Goal: Complete application form: Complete application form

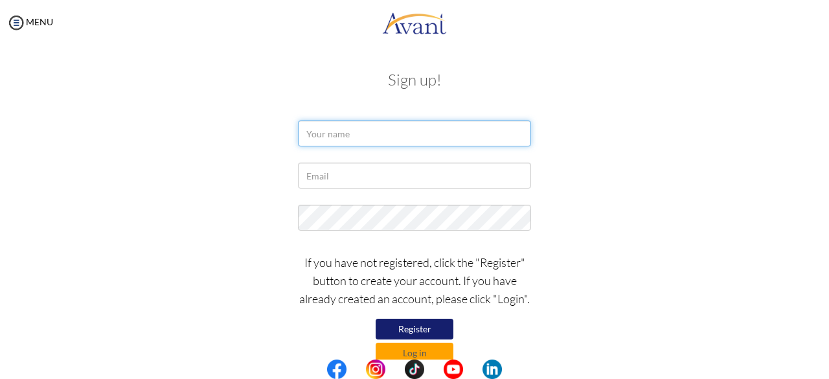
click at [387, 136] on input "text" at bounding box center [414, 133] width 233 height 26
type input "DORCAS MBAIKA MBUA"
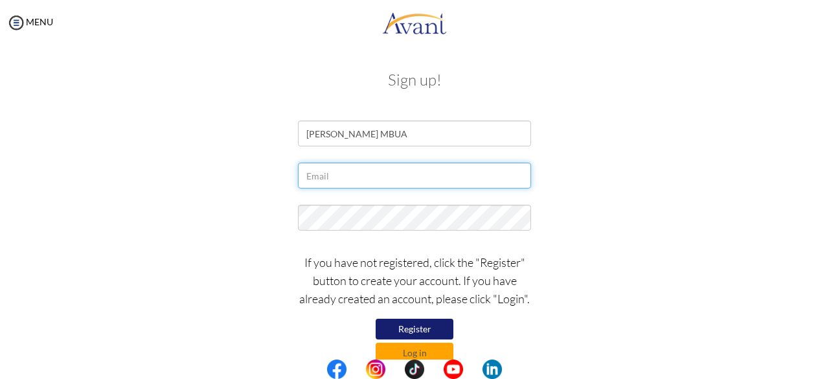
click at [364, 179] on input "text" at bounding box center [414, 176] width 233 height 26
type input "[EMAIL_ADDRESS][DOMAIN_NAME]"
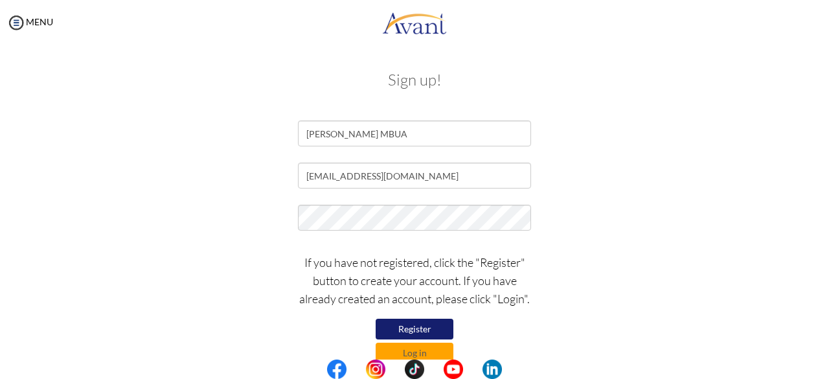
click at [429, 327] on button "Register" at bounding box center [415, 329] width 78 height 21
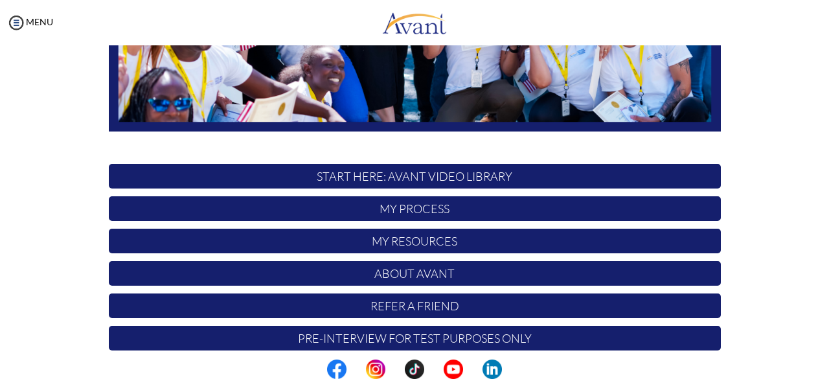
scroll to position [341, 0]
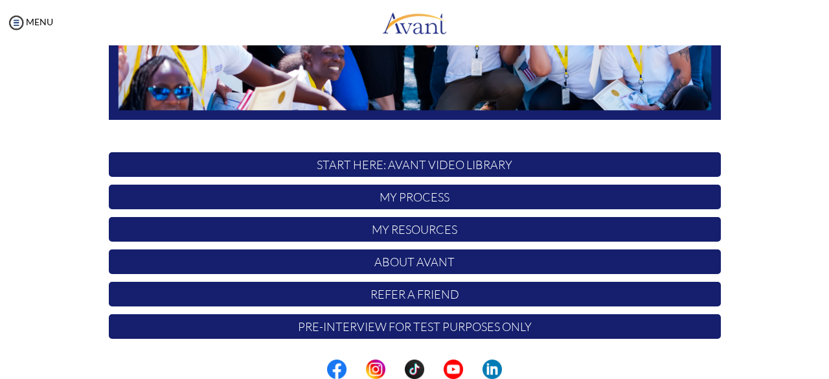
click at [425, 200] on p "My Process" at bounding box center [415, 197] width 612 height 25
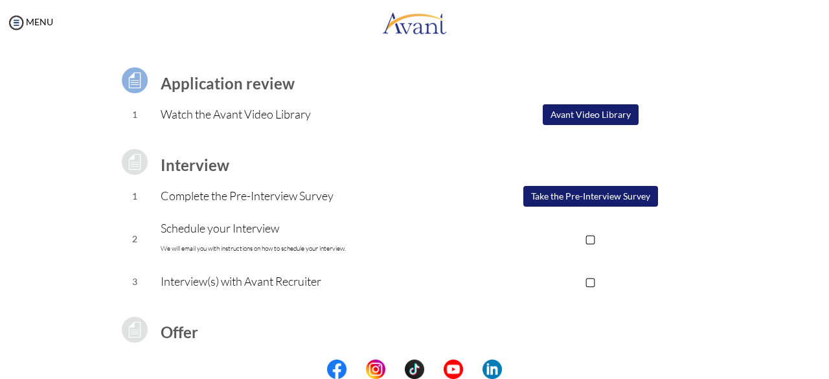
scroll to position [91, 0]
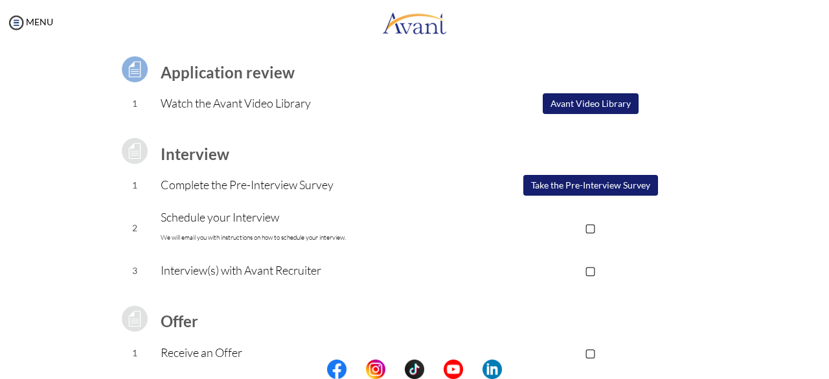
click at [589, 188] on button "Take the Pre-Interview Survey" at bounding box center [590, 185] width 135 height 21
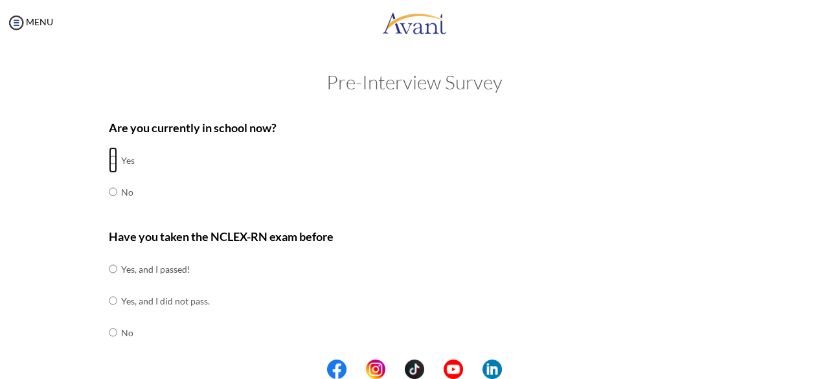
click at [109, 160] on input "radio" at bounding box center [113, 160] width 8 height 26
radio input "true"
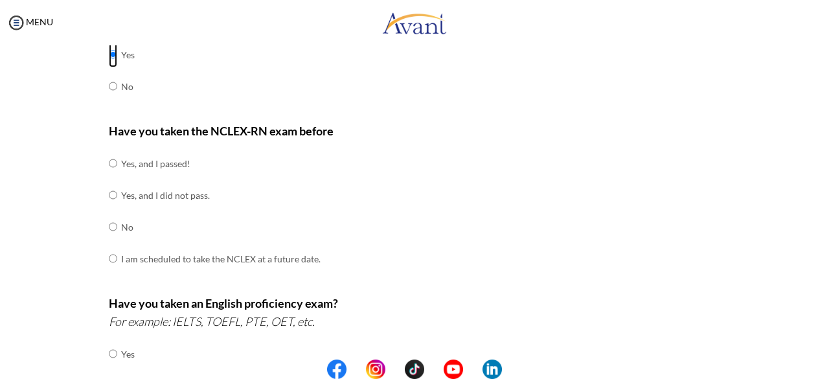
scroll to position [110, 0]
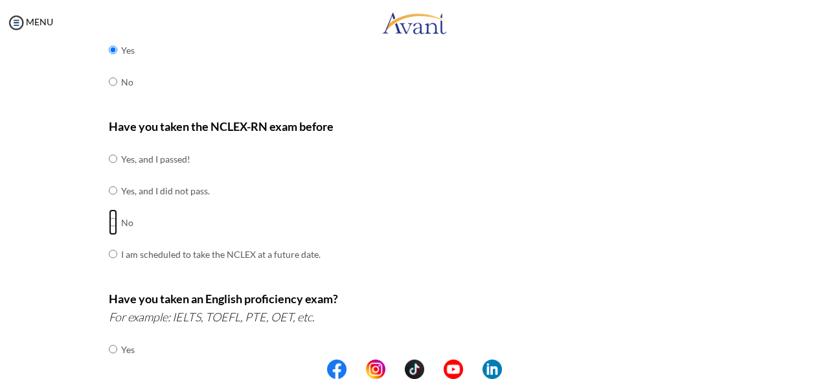
click at [109, 225] on input "radio" at bounding box center [113, 222] width 8 height 26
radio input "true"
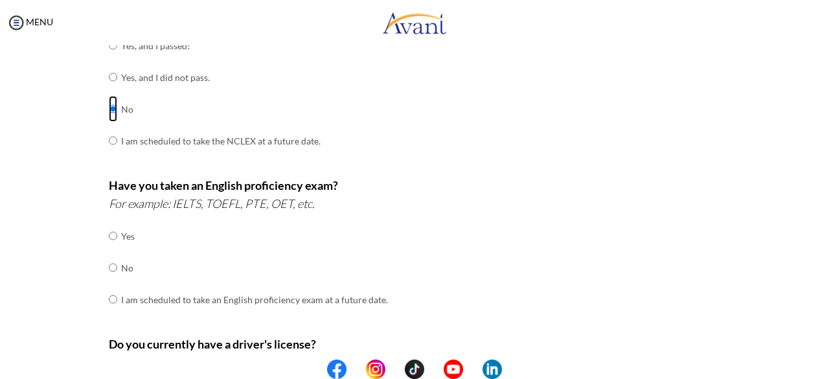
scroll to position [227, 0]
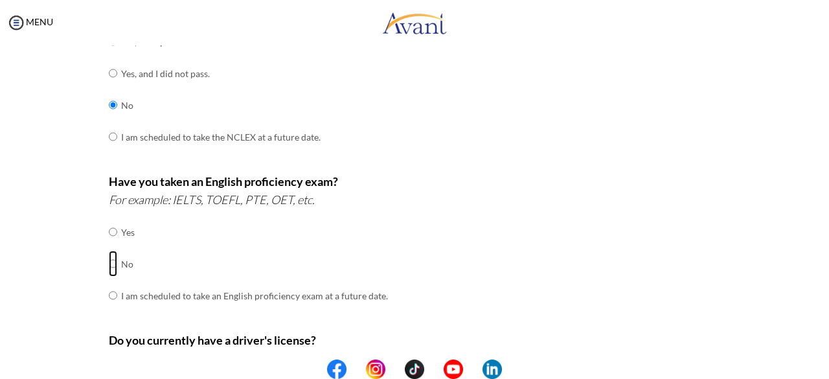
click at [109, 264] on input "radio" at bounding box center [113, 264] width 8 height 26
radio input "true"
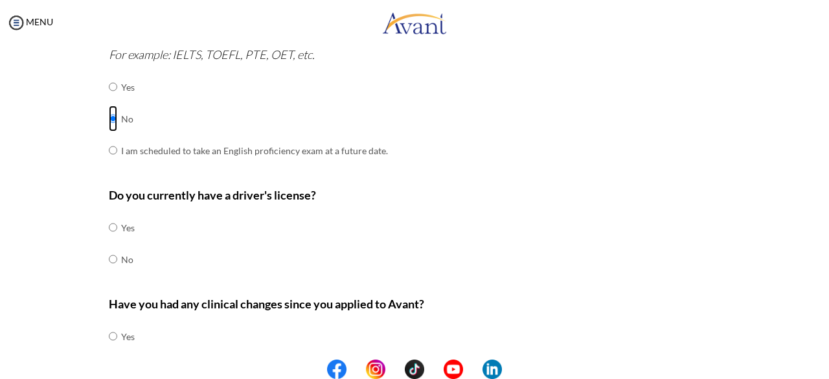
scroll to position [377, 0]
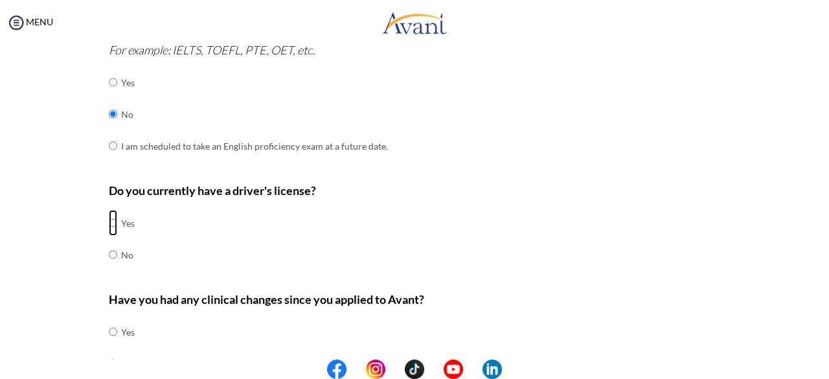
click at [109, 220] on input "radio" at bounding box center [113, 223] width 8 height 26
radio input "true"
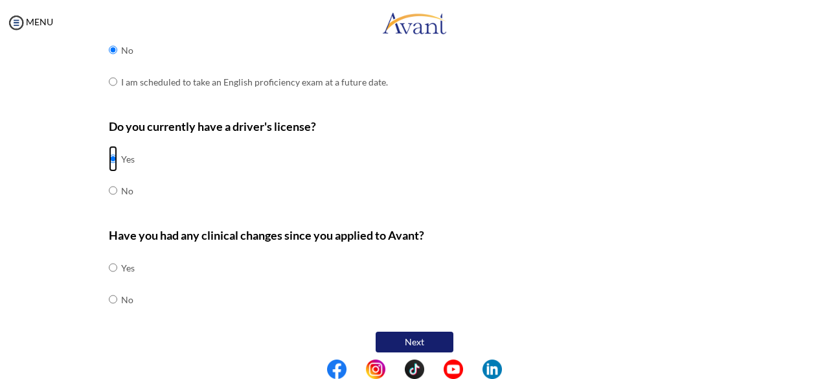
scroll to position [447, 0]
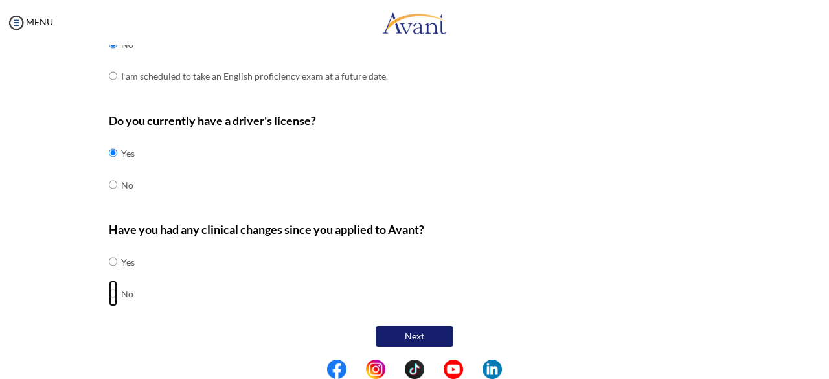
click at [109, 290] on input "radio" at bounding box center [113, 293] width 8 height 26
radio input "true"
click at [420, 326] on button "Next" at bounding box center [415, 336] width 78 height 21
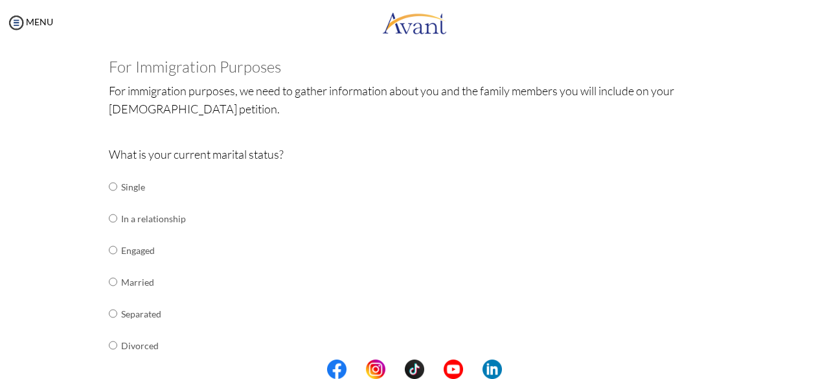
scroll to position [80, 0]
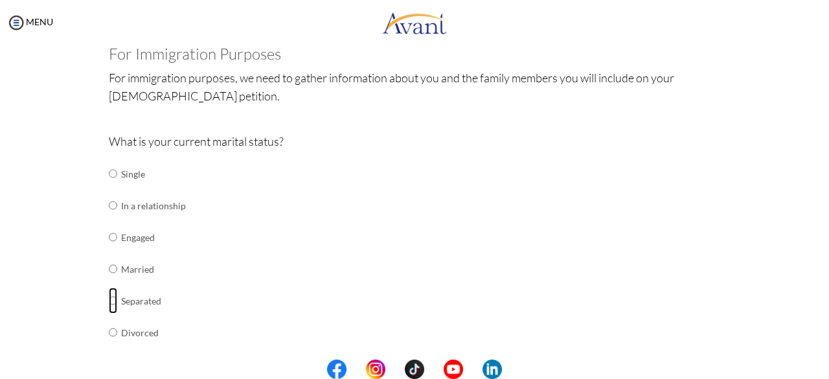
click at [109, 300] on input "radio" at bounding box center [113, 301] width 8 height 26
radio input "true"
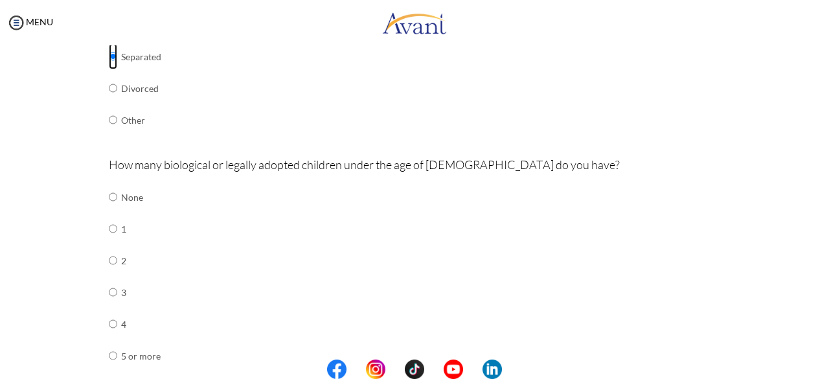
scroll to position [324, 0]
click at [109, 289] on input "radio" at bounding box center [113, 291] width 8 height 26
radio input "true"
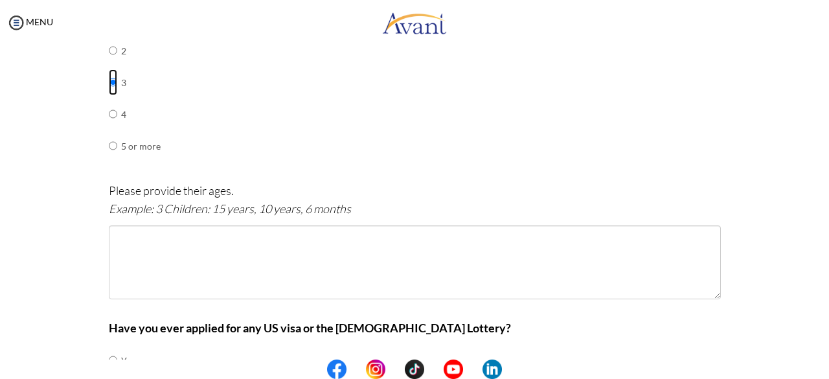
scroll to position [539, 0]
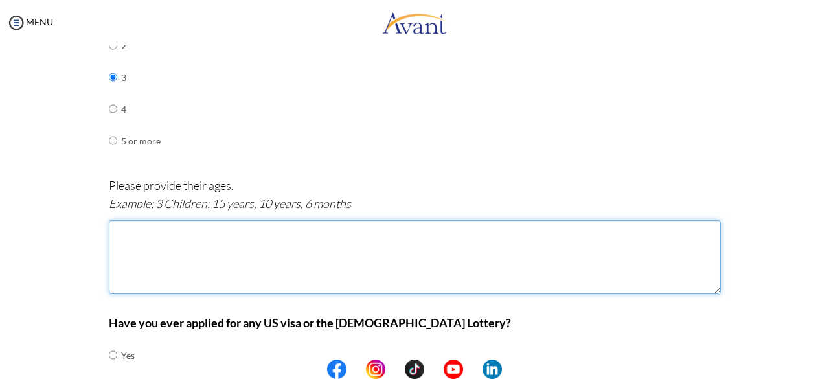
click at [172, 225] on textarea at bounding box center [415, 257] width 612 height 74
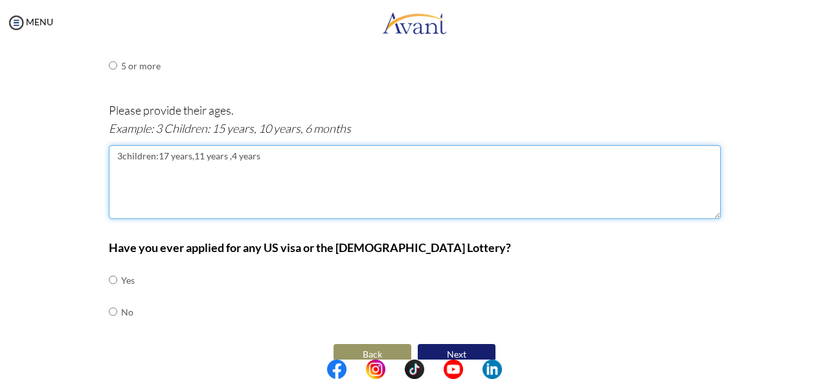
scroll to position [631, 0]
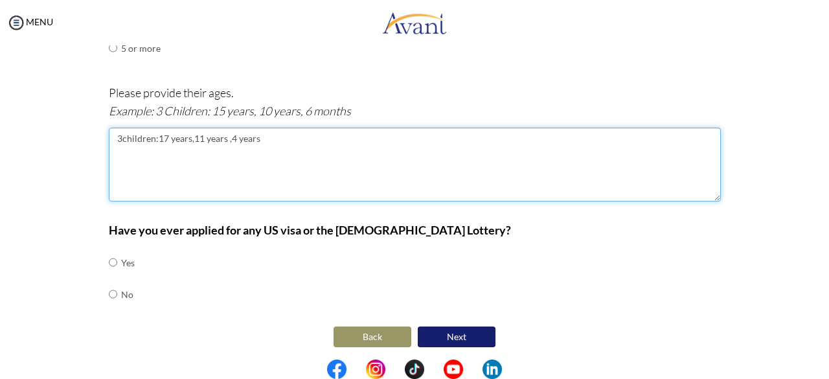
type textarea "3children:17 years,11 years ,4 years"
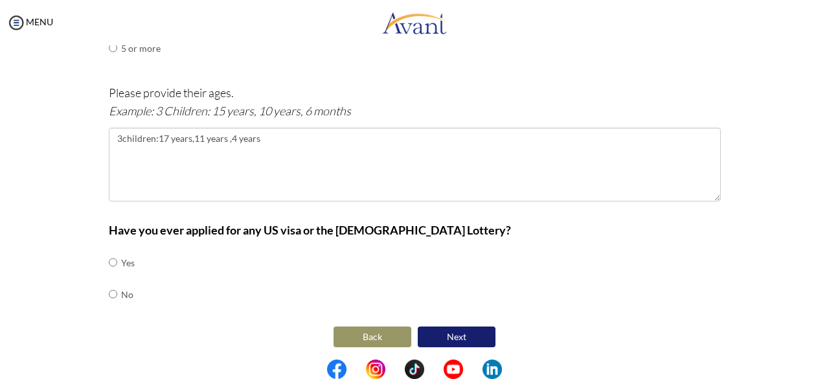
click at [109, 288] on input "radio" at bounding box center [113, 294] width 8 height 26
radio input "true"
click at [453, 335] on button "Next" at bounding box center [457, 336] width 78 height 21
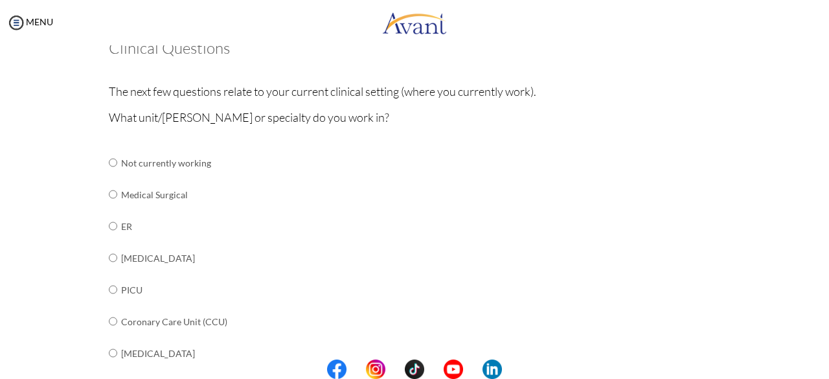
scroll to position [87, 0]
click at [109, 255] on input "radio" at bounding box center [113, 257] width 8 height 26
radio input "true"
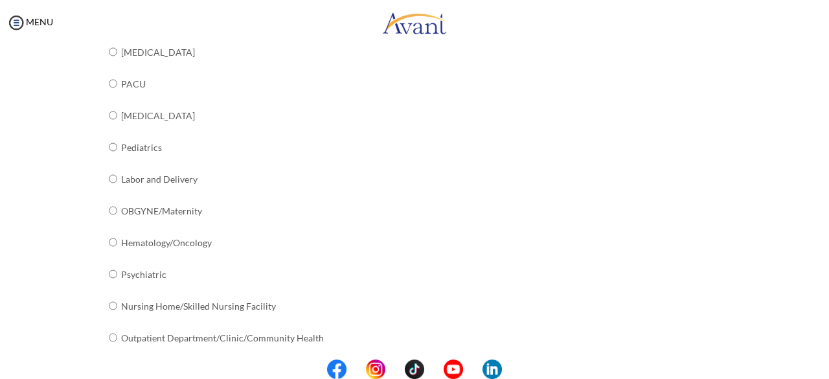
scroll to position [556, 0]
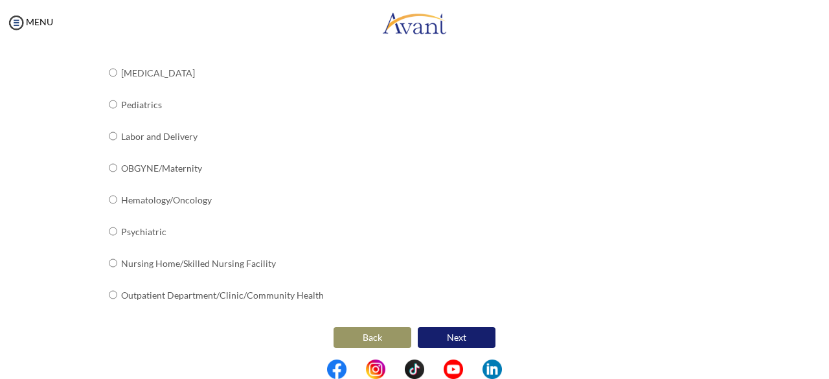
click at [443, 336] on button "Next" at bounding box center [457, 337] width 78 height 21
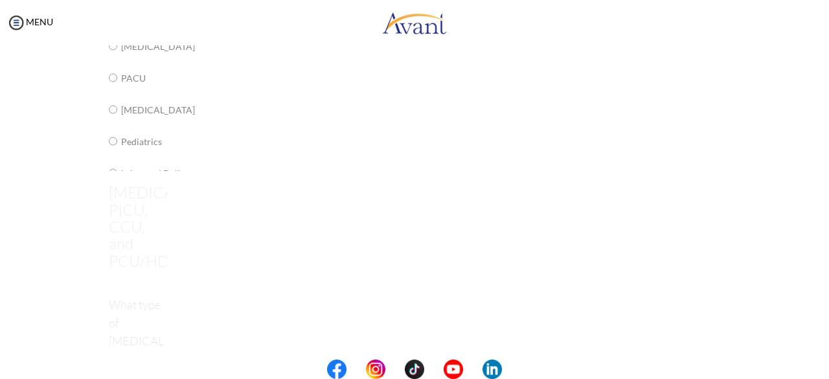
scroll to position [26, 0]
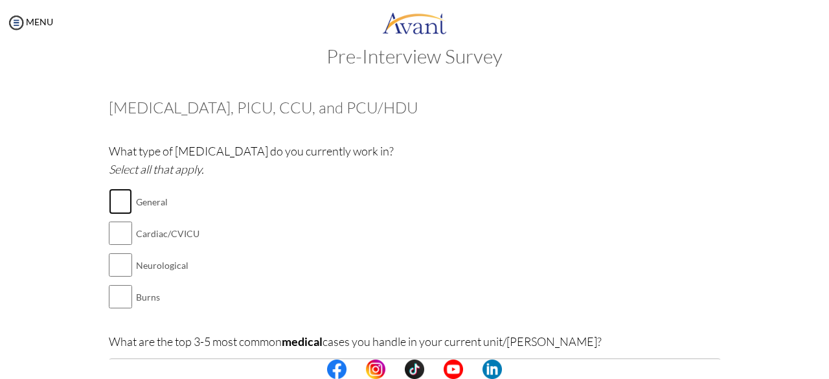
click at [115, 205] on input "checkbox" at bounding box center [120, 201] width 23 height 26
checkbox input "true"
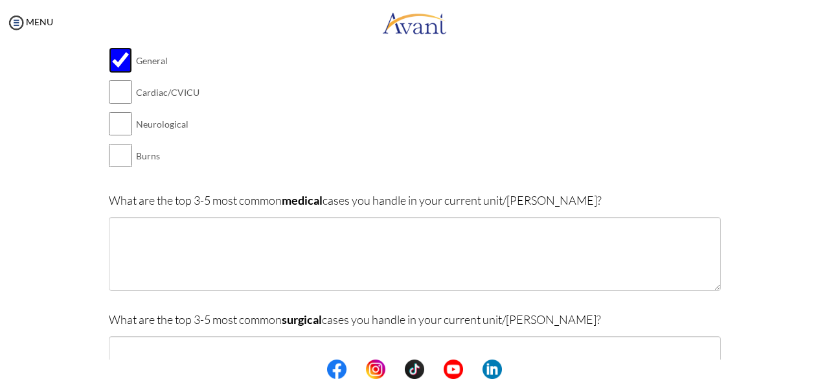
scroll to position [173, 0]
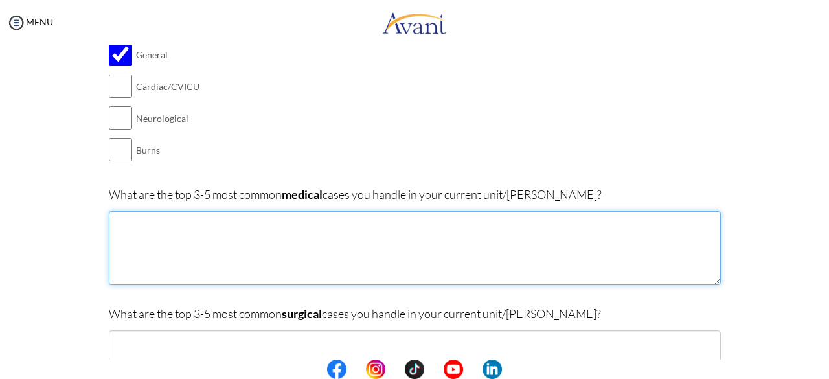
click at [111, 216] on textarea at bounding box center [415, 248] width 612 height 74
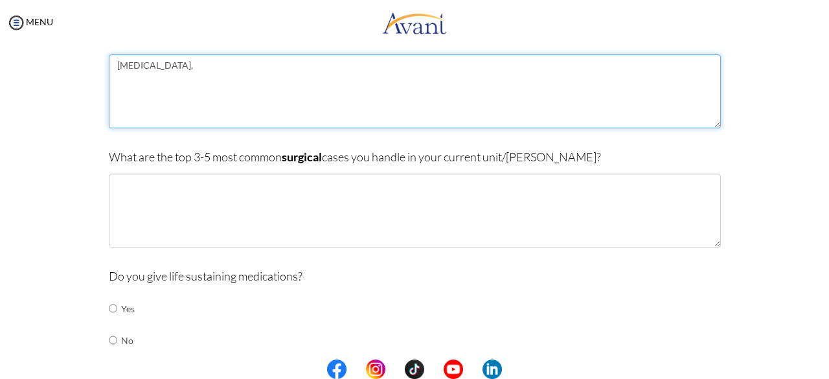
scroll to position [332, 0]
type textarea "[MEDICAL_DATA],"
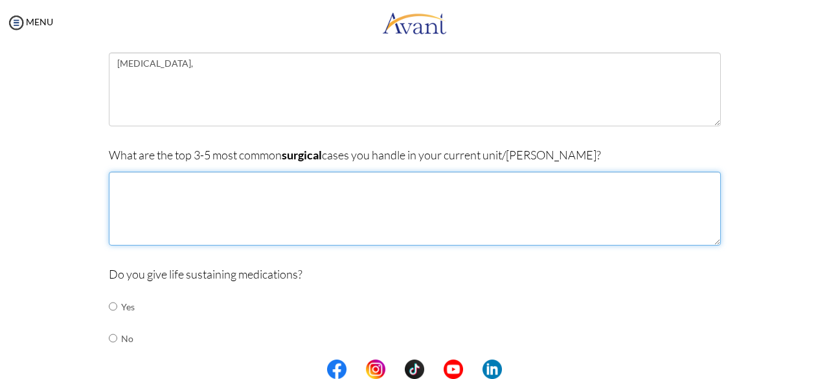
click at [121, 180] on textarea at bounding box center [415, 209] width 612 height 74
click at [139, 180] on textarea "post Cesearean section" at bounding box center [415, 209] width 612 height 74
type textarea "post Cesearean section"
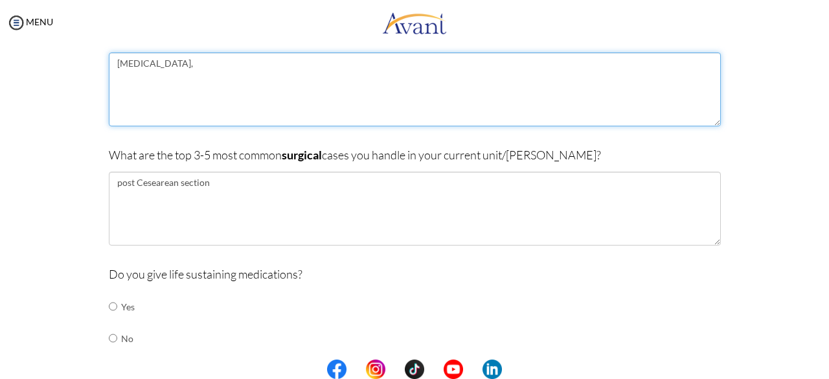
click at [214, 66] on textarea "[MEDICAL_DATA]," at bounding box center [415, 89] width 612 height 74
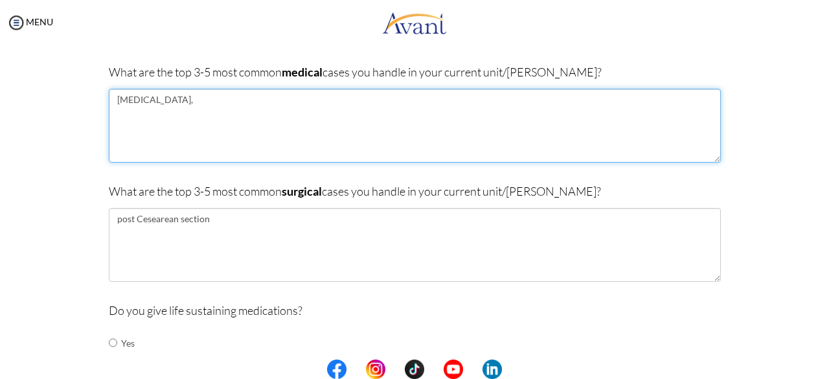
scroll to position [298, 0]
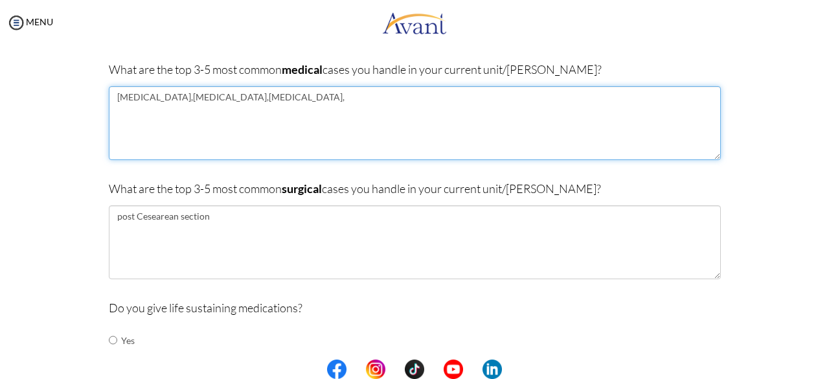
click at [250, 99] on textarea "[MEDICAL_DATA],[MEDICAL_DATA],[MEDICAL_DATA]," at bounding box center [415, 123] width 612 height 74
click at [378, 98] on textarea "[MEDICAL_DATA],[MEDICAL_DATA], [MEDICAL_DATA]," at bounding box center [415, 123] width 612 height 74
click at [363, 94] on textarea "[MEDICAL_DATA],[MEDICAL_DATA], [MEDICAL_DATA],hypertensive crisis" at bounding box center [415, 123] width 612 height 74
click at [198, 98] on textarea "[MEDICAL_DATA],[MEDICAL_DATA], [MEDICAL_DATA], hypertensive crisis" at bounding box center [415, 123] width 612 height 74
type textarea "[MEDICAL_DATA], [MEDICAL_DATA], [MEDICAL_DATA], hypertensive crisis"
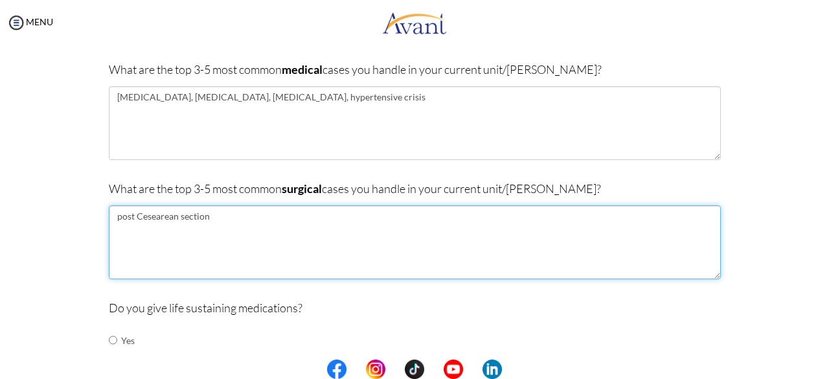
click at [215, 215] on textarea "post Cesearean section" at bounding box center [415, 242] width 612 height 74
click at [141, 216] on textarea "post Cesearean section [MEDICAL_DATA]," at bounding box center [415, 242] width 612 height 74
click at [119, 220] on textarea "post [MEDICAL_DATA] [MEDICAL_DATA]," at bounding box center [415, 242] width 612 height 74
click at [255, 217] on textarea "Post [MEDICAL_DATA] [MEDICAL_DATA]," at bounding box center [415, 242] width 612 height 74
type textarea "Post [MEDICAL_DATA] [MEDICAL_DATA],"
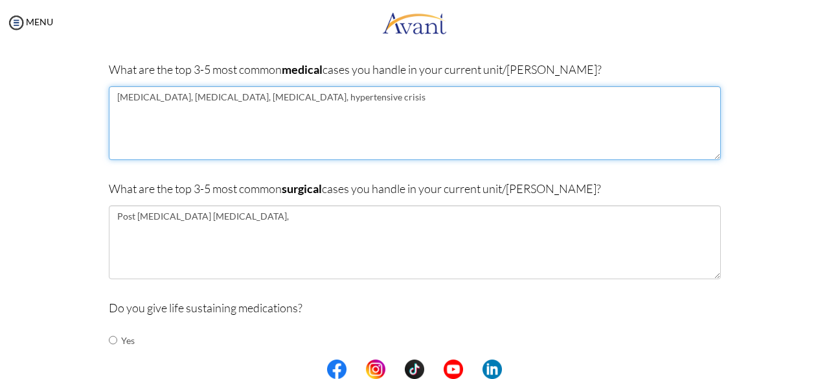
click at [451, 100] on textarea "[MEDICAL_DATA], [MEDICAL_DATA], [MEDICAL_DATA], hypertensive crisis" at bounding box center [415, 123] width 612 height 74
click at [475, 98] on textarea "[MEDICAL_DATA], [MEDICAL_DATA], [MEDICAL_DATA], hypertensive crisis, kidney" at bounding box center [415, 123] width 612 height 74
type textarea "[MEDICAL_DATA], [MEDICAL_DATA], [MEDICAL_DATA], hypertensive crisis, necr"
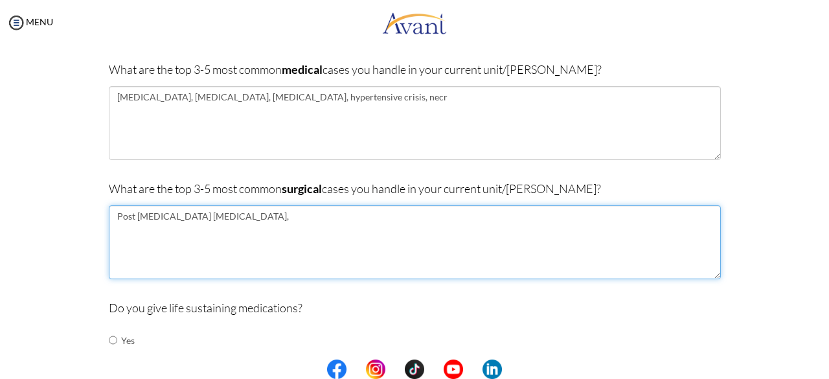
click at [276, 212] on textarea "Post [MEDICAL_DATA] [MEDICAL_DATA]," at bounding box center [415, 242] width 612 height 74
type textarea "Post [MEDICAL_DATA] [MEDICAL_DATA],necroti"
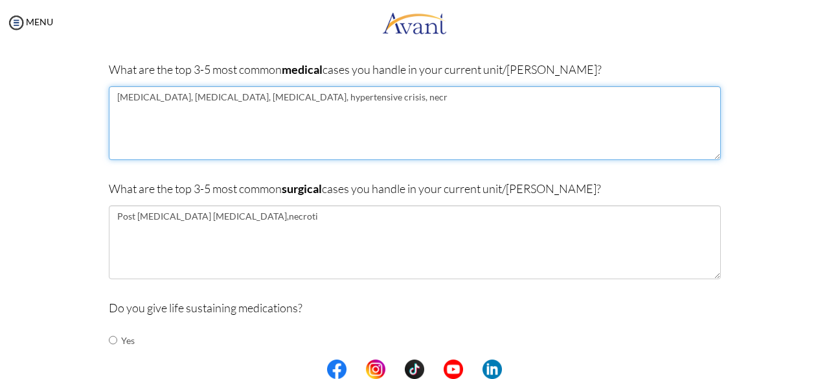
click at [470, 95] on textarea "[MEDICAL_DATA], [MEDICAL_DATA], [MEDICAL_DATA], hypertensive crisis, necr" at bounding box center [415, 123] width 612 height 74
type textarea "[MEDICAL_DATA], [MEDICAL_DATA], [MEDICAL_DATA], hypertensive crisis, severe [ME…"
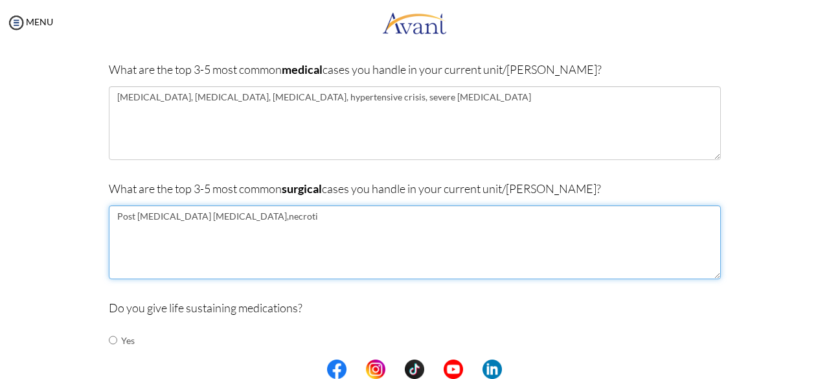
click at [289, 217] on textarea "Post [MEDICAL_DATA] [MEDICAL_DATA],necroti" at bounding box center [415, 242] width 612 height 74
click at [251, 217] on textarea "Post [MEDICAL_DATA] [MEDICAL_DATA],necrotizing fascitis" at bounding box center [415, 242] width 612 height 74
type textarea "Post [MEDICAL_DATA] [MEDICAL_DATA], necrotizing fascitis"
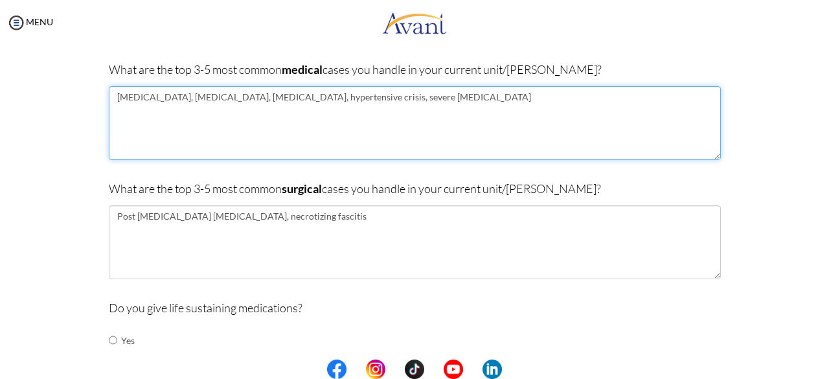
click at [567, 94] on textarea "[MEDICAL_DATA], [MEDICAL_DATA], [MEDICAL_DATA], hypertensive crisis, severe [ME…" at bounding box center [415, 123] width 612 height 74
click at [559, 95] on textarea "[MEDICAL_DATA], [MEDICAL_DATA], [MEDICAL_DATA], hypertensive crisis, [MEDICAL_D…" at bounding box center [415, 123] width 612 height 74
type textarea "[MEDICAL_DATA], [MEDICAL_DATA], [MEDICAL_DATA], hypertensive crisis, [MEDICAL_D…"
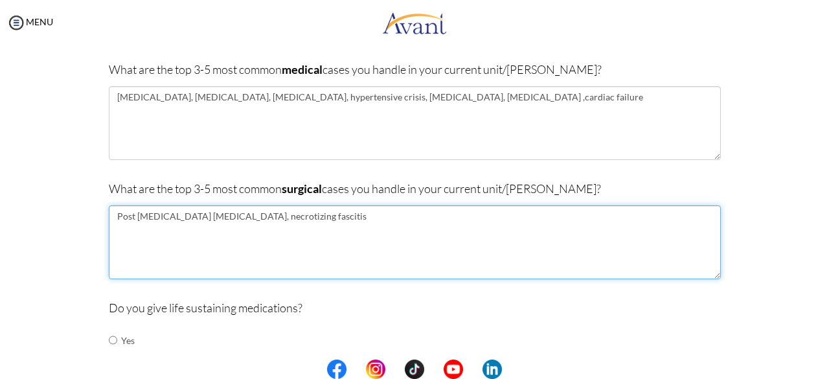
click at [345, 221] on textarea "Post [MEDICAL_DATA] [MEDICAL_DATA], necrotizing fascitis" at bounding box center [415, 242] width 612 height 74
click at [199, 220] on textarea "Post [MEDICAL_DATA] [MEDICAL_DATA], necrotizing fascitis" at bounding box center [415, 242] width 612 height 74
click at [271, 217] on textarea "Post [MEDICAL_DATA], necrotizing fascitis" at bounding box center [415, 242] width 612 height 74
click at [260, 215] on textarea "Post [MEDICAL_DATA], necrotizing fascitis,severe PPH," at bounding box center [415, 242] width 612 height 74
click at [247, 217] on textarea "Post [MEDICAL_DATA], necrotizing fascitis, severe PPH," at bounding box center [415, 242] width 612 height 74
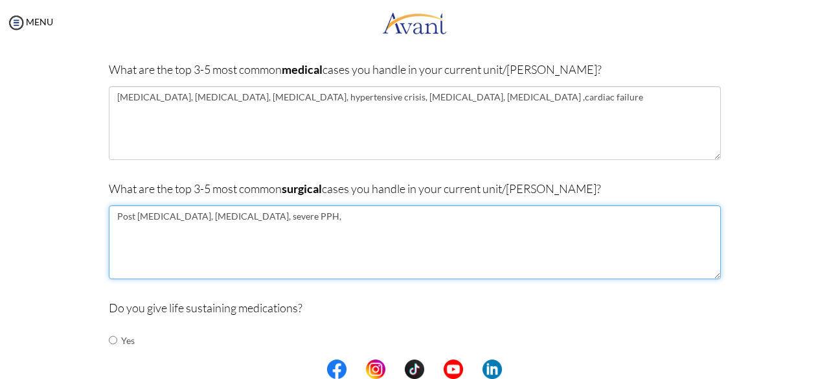
click at [326, 216] on textarea "Post [MEDICAL_DATA], [MEDICAL_DATA], severe PPH," at bounding box center [415, 242] width 612 height 74
click at [132, 217] on textarea "Post [MEDICAL_DATA], [MEDICAL_DATA], severe PPH," at bounding box center [415, 242] width 612 height 74
click at [355, 219] on textarea "Post surgery [MEDICAL_DATA], [MEDICAL_DATA], severe PPH," at bounding box center [415, 242] width 612 height 74
click at [389, 213] on textarea "Post surgery [MEDICAL_DATA], [MEDICAL_DATA], severe PPH,[MEDICAL_DATA],poly tra…" at bounding box center [415, 242] width 612 height 74
drag, startPoint x: 389, startPoint y: 213, endPoint x: 367, endPoint y: 223, distance: 24.1
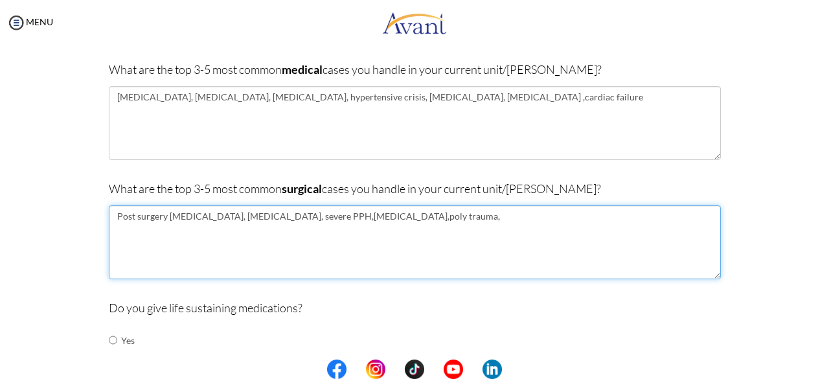
click at [367, 223] on textarea "Post surgery [MEDICAL_DATA], [MEDICAL_DATA], severe PPH,[MEDICAL_DATA],poly tra…" at bounding box center [415, 242] width 612 height 74
click at [389, 218] on textarea "Post surgery [MEDICAL_DATA], [MEDICAL_DATA], severe PPH,[MEDICAL_DATA],poly tra…" at bounding box center [415, 242] width 612 height 74
click at [345, 216] on textarea "Post surgery [MEDICAL_DATA], [MEDICAL_DATA], severe PPH,[MEDICAL_DATA] ,poly tr…" at bounding box center [415, 242] width 612 height 74
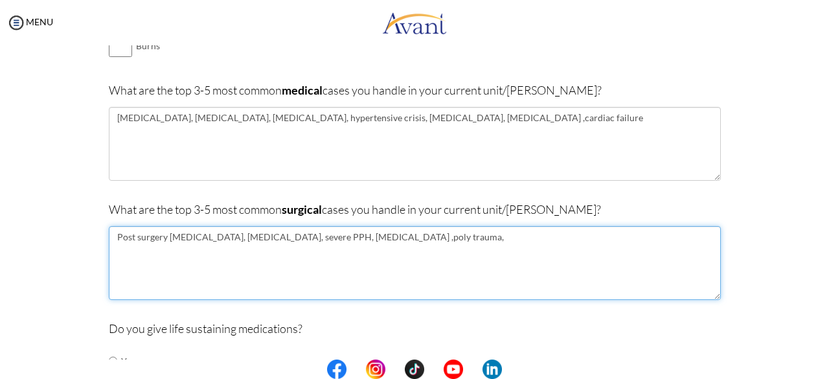
scroll to position [266, 0]
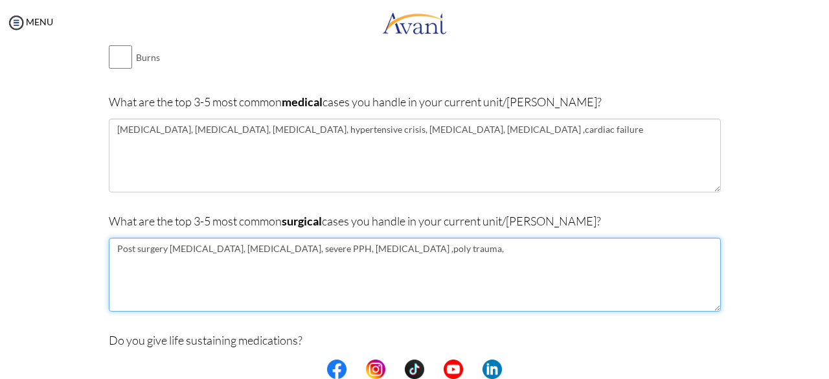
type textarea "Post surgery [MEDICAL_DATA], [MEDICAL_DATA], severe PPH, [MEDICAL_DATA] ,poly t…"
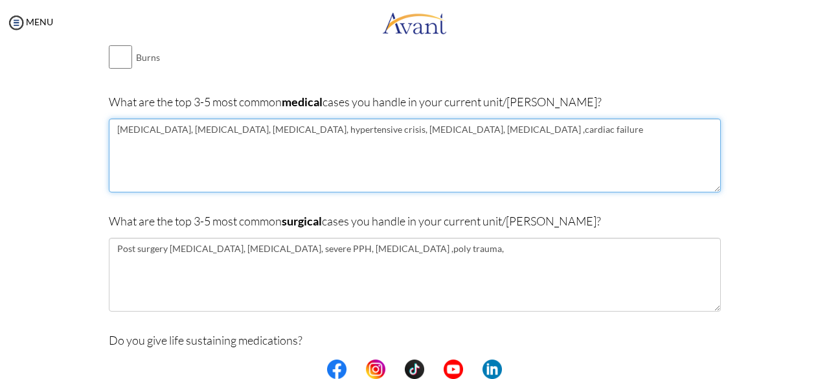
click at [543, 127] on textarea "[MEDICAL_DATA], [MEDICAL_DATA], [MEDICAL_DATA], hypertensive crisis, [MEDICAL_D…" at bounding box center [415, 156] width 612 height 74
click at [576, 130] on textarea "[MEDICAL_DATA], [MEDICAL_DATA], [MEDICAL_DATA], hypertensive crisis, [MEDICAL_D…" at bounding box center [415, 156] width 612 height 74
click at [264, 141] on textarea "[MEDICAL_DATA], [MEDICAL_DATA], [MEDICAL_DATA], hypertensive crisis, [MEDICAL_D…" at bounding box center [415, 156] width 612 height 74
click at [306, 142] on textarea "[MEDICAL_DATA], [MEDICAL_DATA], [MEDICAL_DATA], hypertensive crisis, [MEDICAL_D…" at bounding box center [415, 156] width 612 height 74
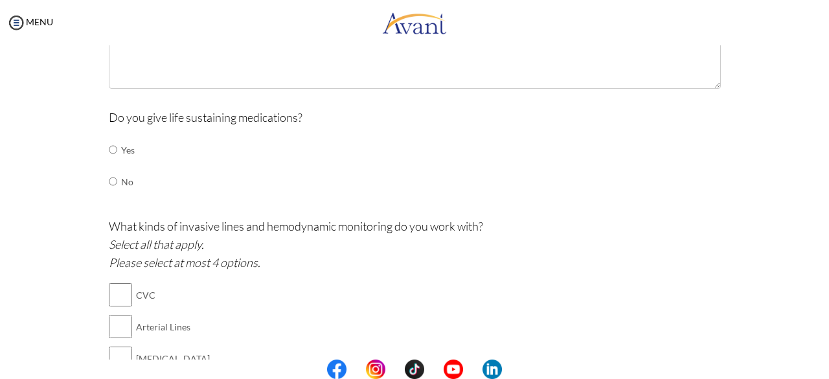
scroll to position [501, 0]
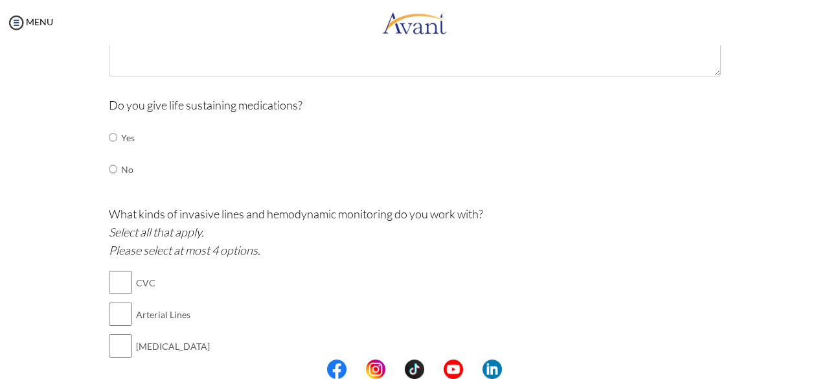
type textarea "[MEDICAL_DATA], [MEDICAL_DATA], [MEDICAL_DATA], hypertensive crisis, [MEDICAL_D…"
click at [109, 138] on input "radio" at bounding box center [113, 137] width 8 height 26
radio input "true"
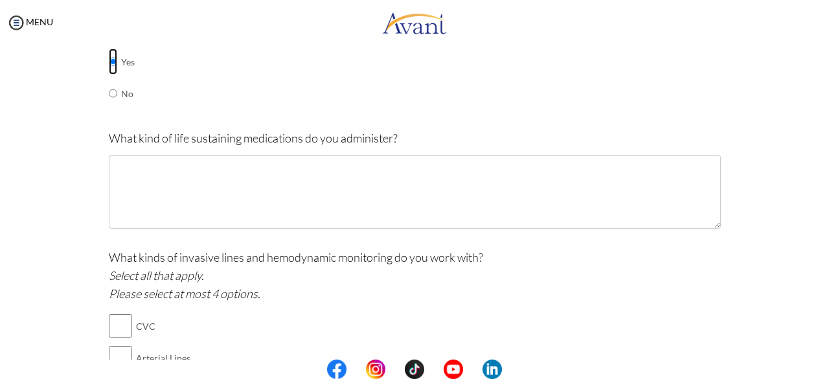
scroll to position [585, 0]
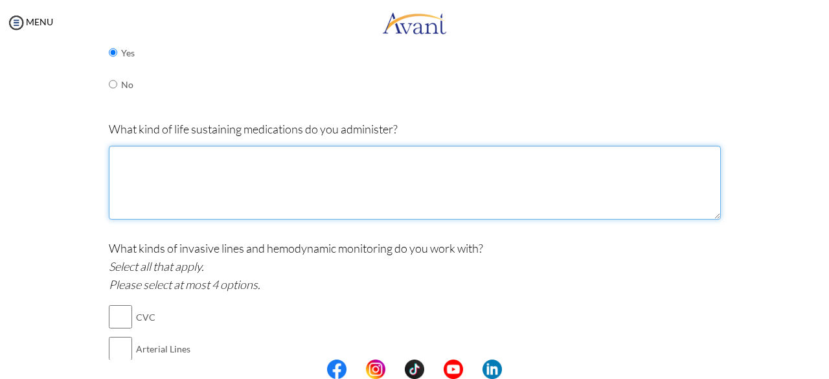
click at [122, 163] on textarea at bounding box center [415, 183] width 612 height 74
click at [175, 157] on textarea "[MEDICAL_DATA],[MEDICAL_DATA],[MEDICAL_DATA],beta blockers" at bounding box center [415, 183] width 612 height 74
click at [222, 155] on textarea "[MEDICAL_DATA], [MEDICAL_DATA],[MEDICAL_DATA],beta blockers" at bounding box center [415, 183] width 612 height 74
click at [269, 155] on textarea "[MEDICAL_DATA], [MEDICAL_DATA], [MEDICAL_DATA],beta blockers" at bounding box center [415, 183] width 612 height 74
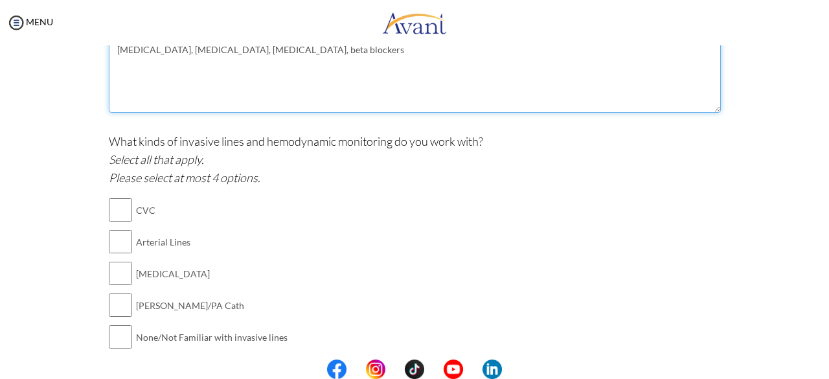
scroll to position [723, 0]
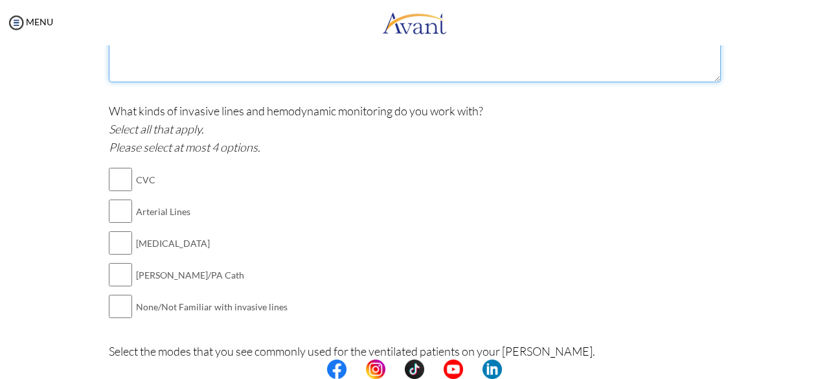
type textarea "[MEDICAL_DATA], [MEDICAL_DATA], [MEDICAL_DATA], beta blockers"
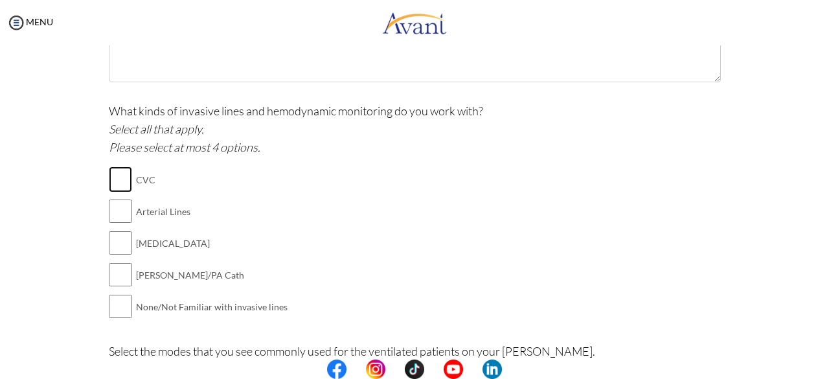
click at [119, 177] on input "checkbox" at bounding box center [120, 179] width 23 height 26
checkbox input "true"
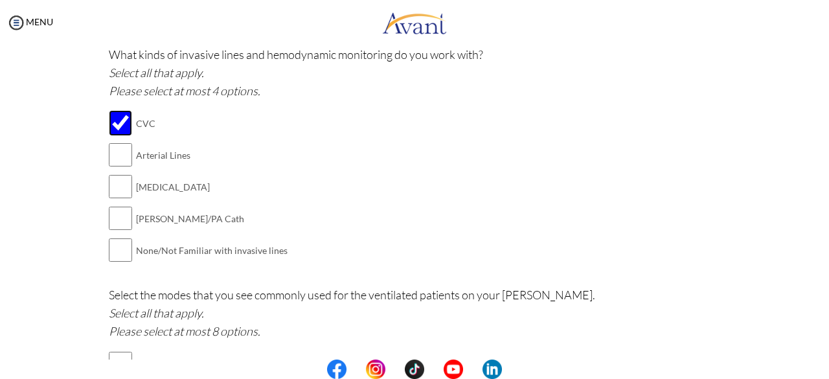
scroll to position [777, 0]
click at [117, 165] on input "checkbox" at bounding box center [120, 157] width 23 height 26
checkbox input "true"
click at [115, 186] on input "checkbox" at bounding box center [120, 189] width 23 height 26
checkbox input "true"
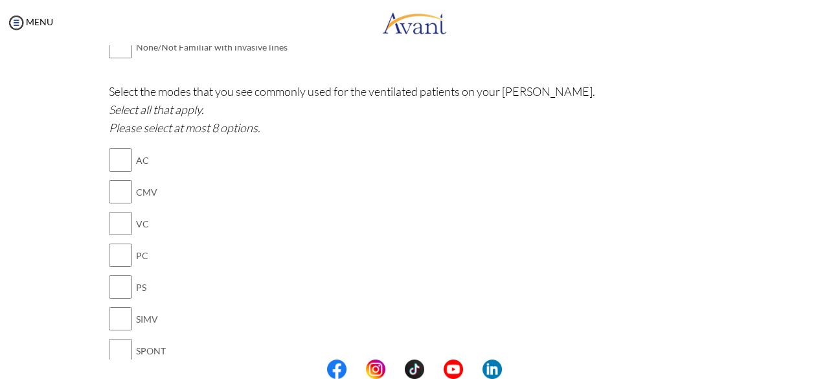
scroll to position [990, 0]
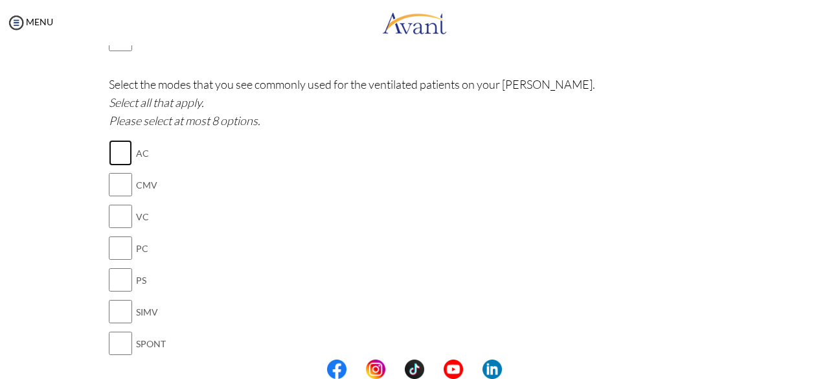
click at [126, 151] on input "checkbox" at bounding box center [120, 153] width 23 height 26
checkbox input "true"
click at [119, 216] on input "checkbox" at bounding box center [120, 216] width 23 height 26
checkbox input "true"
click at [123, 253] on input "checkbox" at bounding box center [120, 248] width 23 height 26
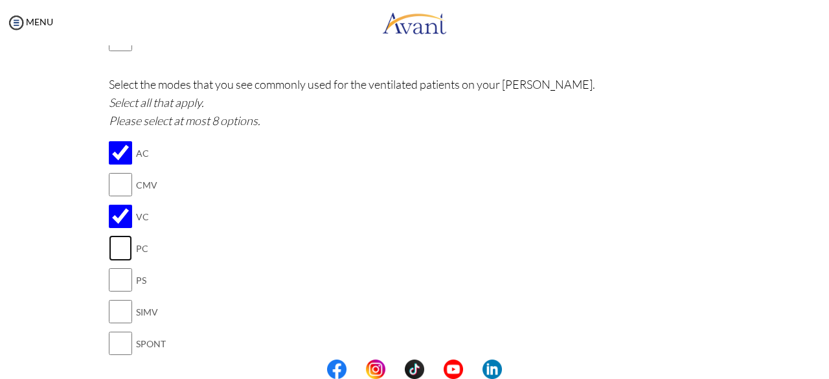
checkbox input "true"
click at [121, 314] on input "checkbox" at bounding box center [120, 312] width 23 height 26
checkbox input "true"
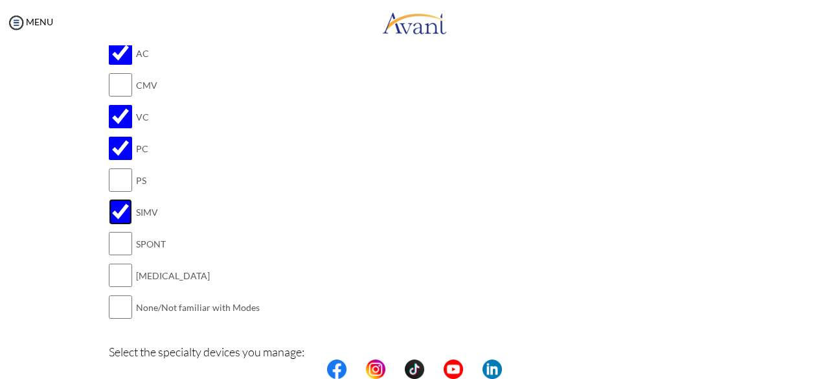
scroll to position [1095, 0]
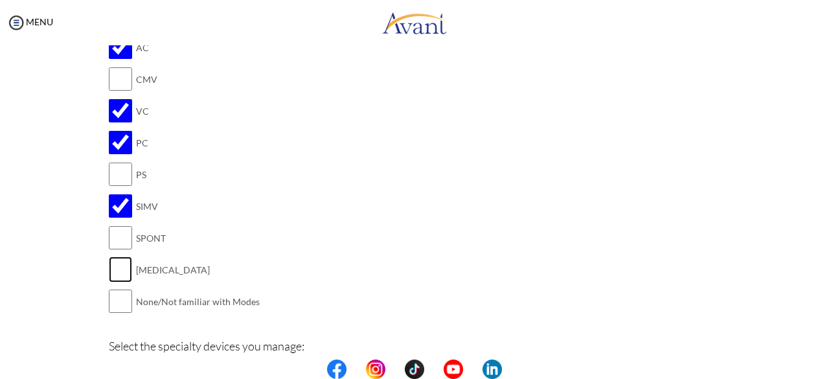
click at [116, 266] on input "checkbox" at bounding box center [120, 269] width 23 height 26
checkbox input "true"
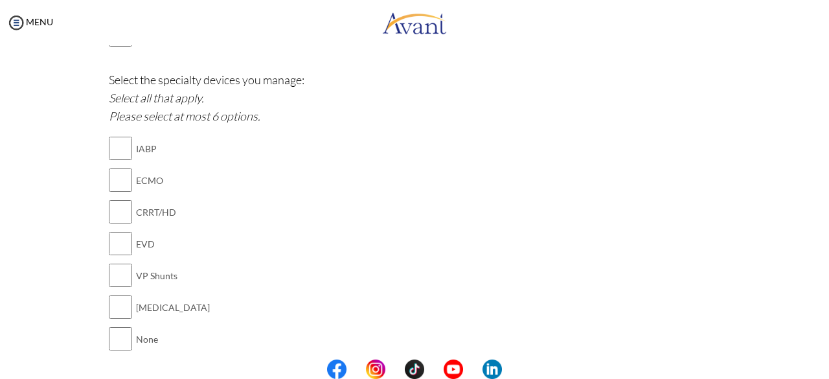
scroll to position [1367, 0]
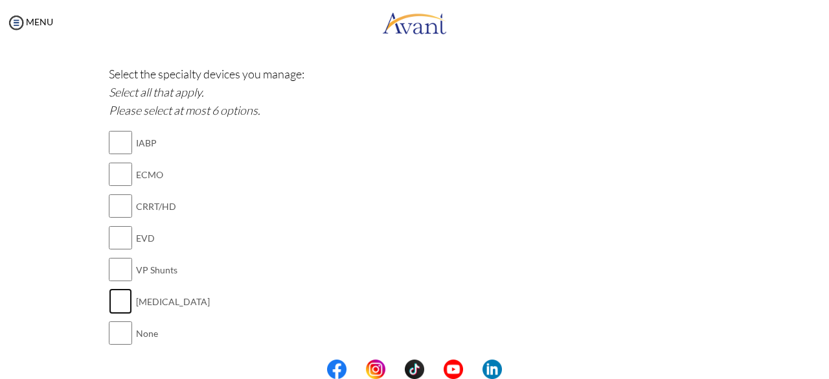
click at [124, 299] on input "checkbox" at bounding box center [120, 301] width 23 height 26
checkbox input "true"
click at [120, 201] on input "checkbox" at bounding box center [120, 206] width 23 height 26
checkbox input "true"
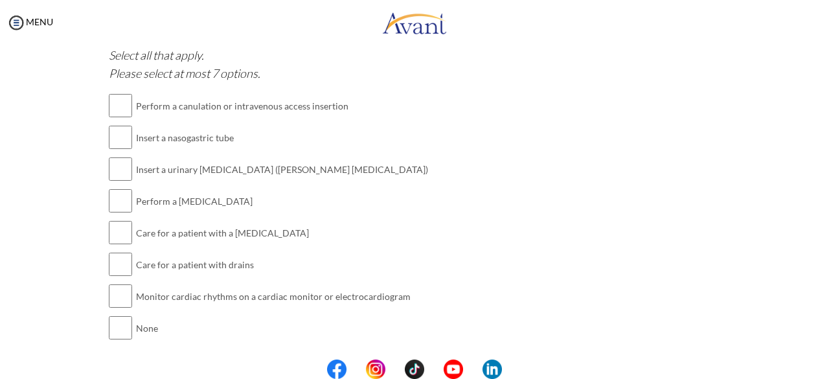
scroll to position [1709, 0]
click at [124, 101] on input "checkbox" at bounding box center [120, 104] width 23 height 26
checkbox input "true"
click at [124, 135] on input "checkbox" at bounding box center [120, 136] width 23 height 26
checkbox input "true"
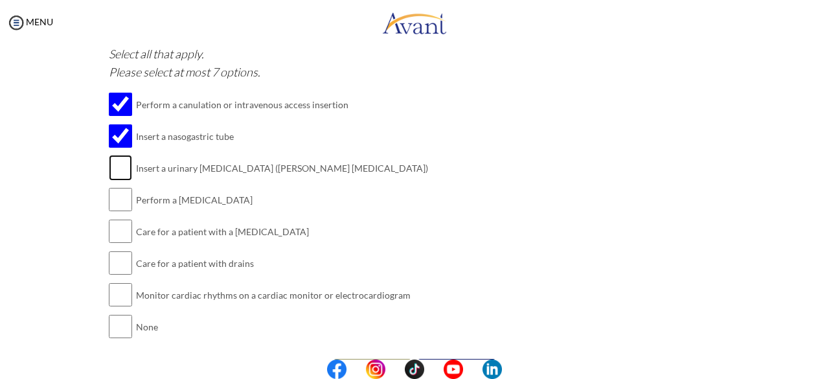
click at [117, 163] on input "checkbox" at bounding box center [120, 168] width 23 height 26
checkbox input "true"
click at [116, 198] on input "checkbox" at bounding box center [120, 200] width 23 height 26
checkbox input "true"
click at [115, 233] on input "checkbox" at bounding box center [120, 231] width 23 height 26
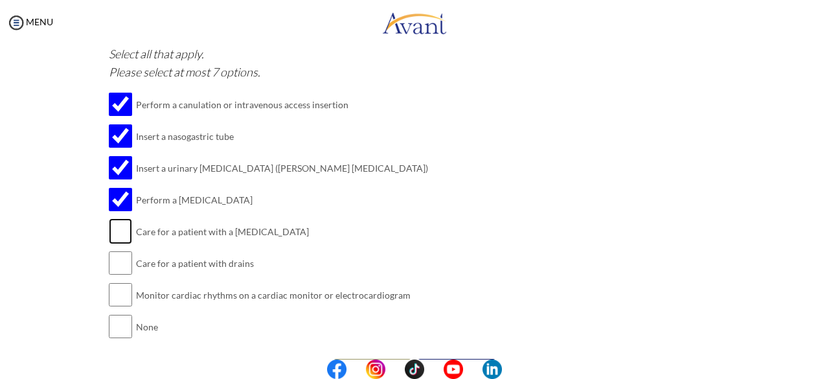
checkbox input "true"
click at [116, 264] on input "checkbox" at bounding box center [120, 263] width 23 height 26
checkbox input "true"
click at [113, 287] on input "checkbox" at bounding box center [120, 295] width 23 height 26
checkbox input "true"
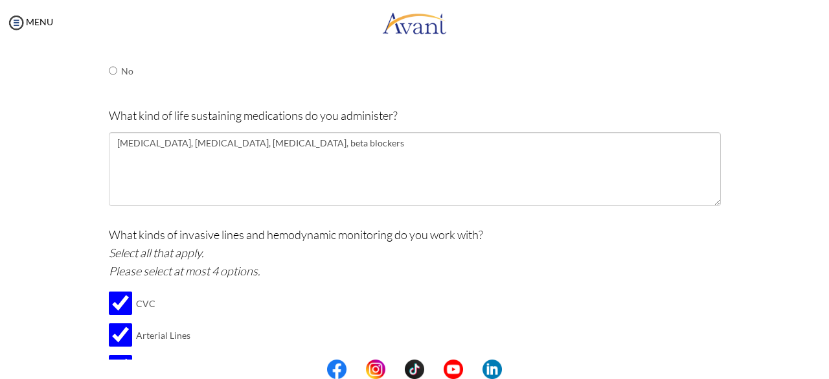
scroll to position [606, 0]
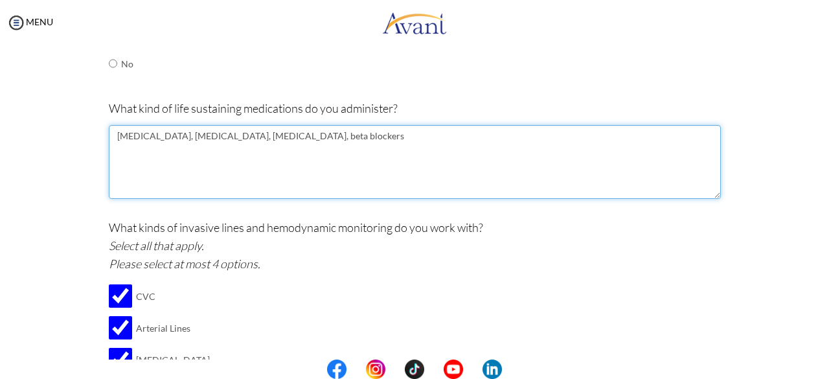
click at [326, 132] on textarea "[MEDICAL_DATA], [MEDICAL_DATA], [MEDICAL_DATA], beta blockers" at bounding box center [415, 162] width 612 height 74
click at [318, 133] on textarea "[MEDICAL_DATA], [MEDICAL_DATA], [MEDICAL_DATA], beta blockers,calcium channel b…" at bounding box center [415, 162] width 612 height 74
click at [495, 131] on textarea "[MEDICAL_DATA], [MEDICAL_DATA], [MEDICAL_DATA], beta blockers, [MEDICAL_DATA], …" at bounding box center [415, 162] width 612 height 74
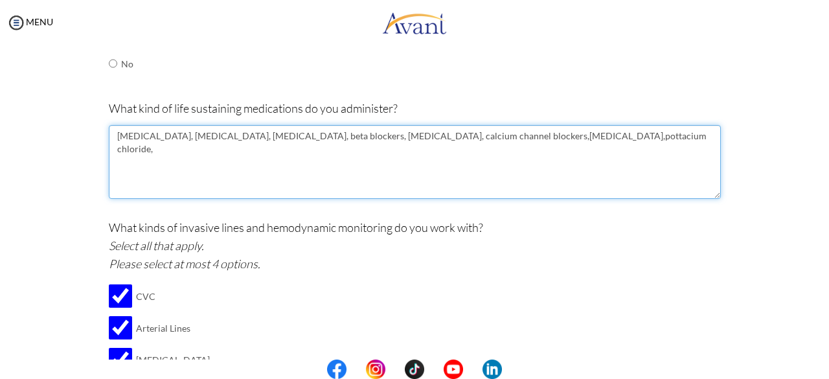
click at [512, 137] on textarea "[MEDICAL_DATA], [MEDICAL_DATA], [MEDICAL_DATA], beta blockers, [MEDICAL_DATA], …" at bounding box center [415, 162] width 612 height 74
click at [483, 135] on textarea "[MEDICAL_DATA], [MEDICAL_DATA], [MEDICAL_DATA], beta blockers, [MEDICAL_DATA], …" at bounding box center [415, 162] width 612 height 74
click at [541, 136] on textarea "[MEDICAL_DATA], [MEDICAL_DATA], [MEDICAL_DATA], beta blockers, [MEDICAL_DATA], …" at bounding box center [415, 162] width 612 height 74
click at [596, 135] on textarea "[MEDICAL_DATA], [MEDICAL_DATA], [MEDICAL_DATA], beta blockers, [MEDICAL_DATA], …" at bounding box center [415, 162] width 612 height 74
click at [593, 135] on textarea "[MEDICAL_DATA], [MEDICAL_DATA], [MEDICAL_DATA], beta blockers, [MEDICAL_DATA], …" at bounding box center [415, 162] width 612 height 74
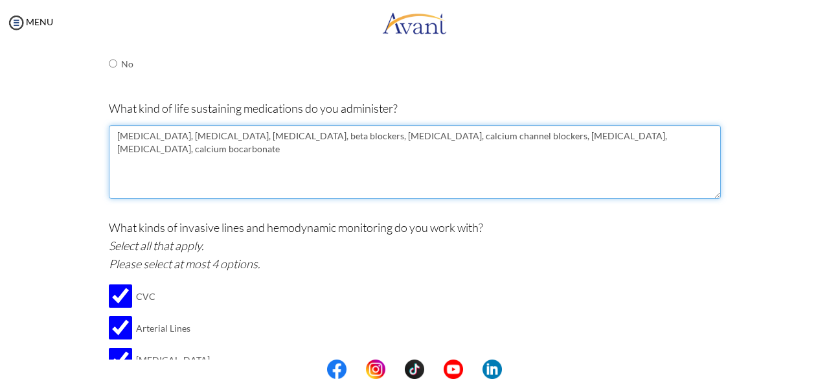
click at [631, 137] on textarea "[MEDICAL_DATA], [MEDICAL_DATA], [MEDICAL_DATA], beta blockers, [MEDICAL_DATA], …" at bounding box center [415, 162] width 612 height 74
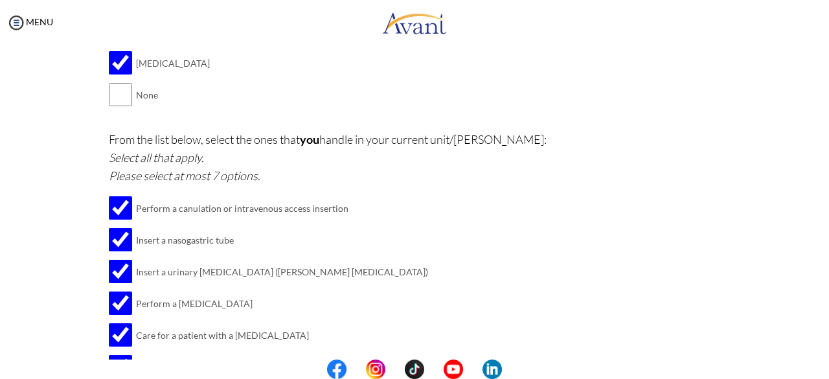
scroll to position [1736, 0]
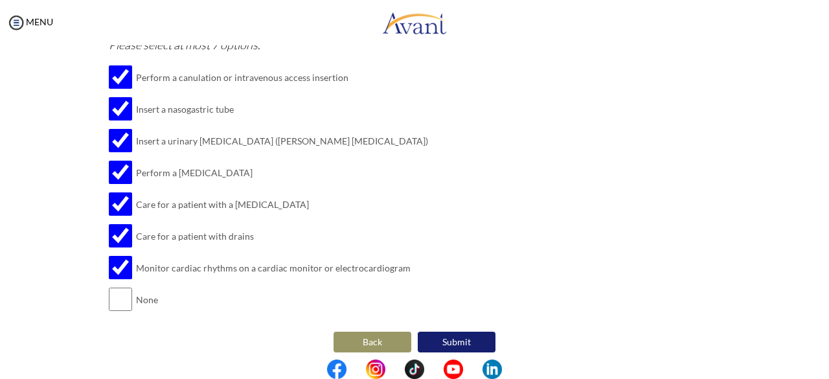
type textarea "[MEDICAL_DATA], [MEDICAL_DATA], [MEDICAL_DATA], beta blockers, [MEDICAL_DATA], …"
click at [482, 332] on button "Submit" at bounding box center [457, 342] width 78 height 21
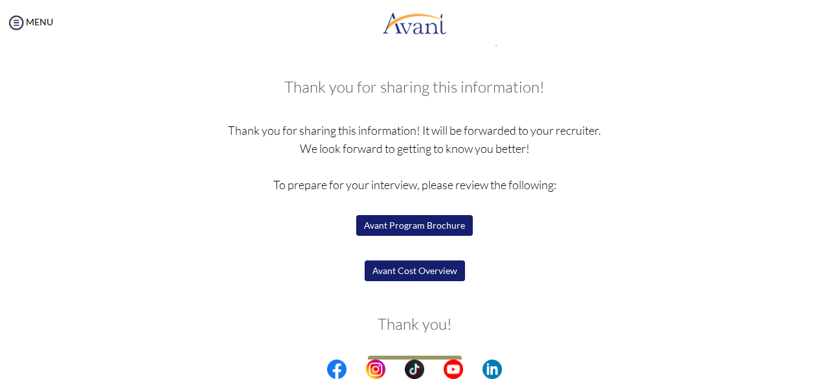
scroll to position [79, 0]
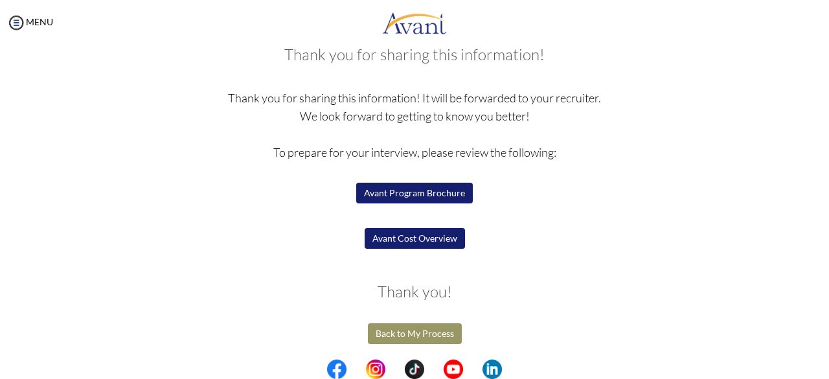
click at [417, 198] on button "Avant Program Brochure" at bounding box center [414, 193] width 117 height 21
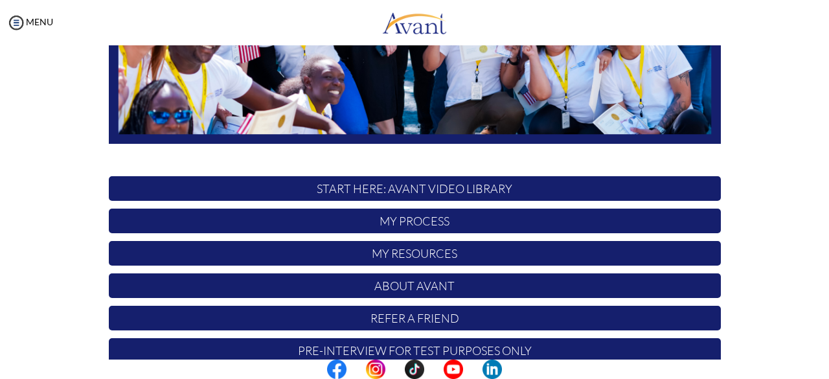
scroll to position [320, 0]
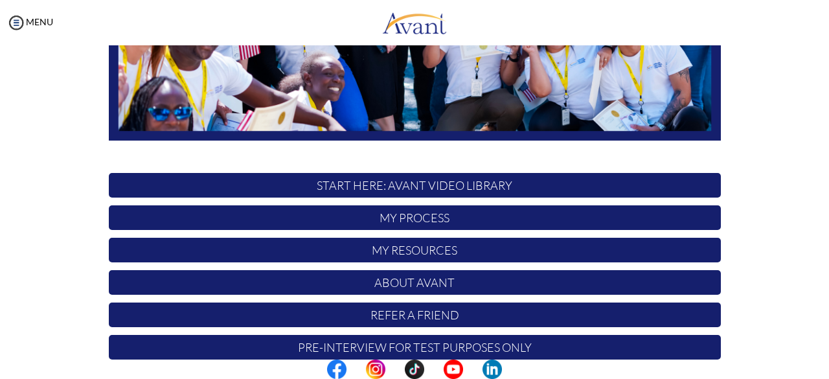
click at [449, 227] on p "My Process" at bounding box center [415, 217] width 612 height 25
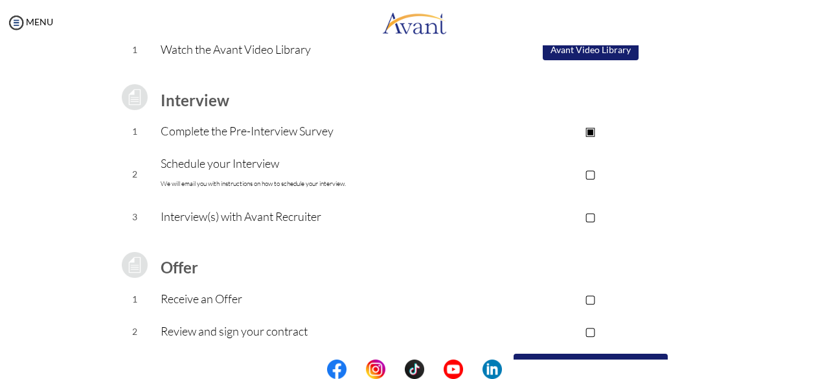
scroll to position [145, 0]
click at [595, 171] on p "▢" at bounding box center [590, 173] width 260 height 18
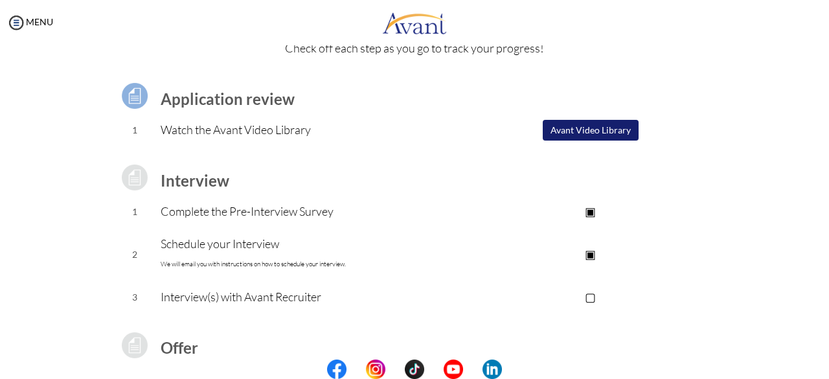
scroll to position [52, 0]
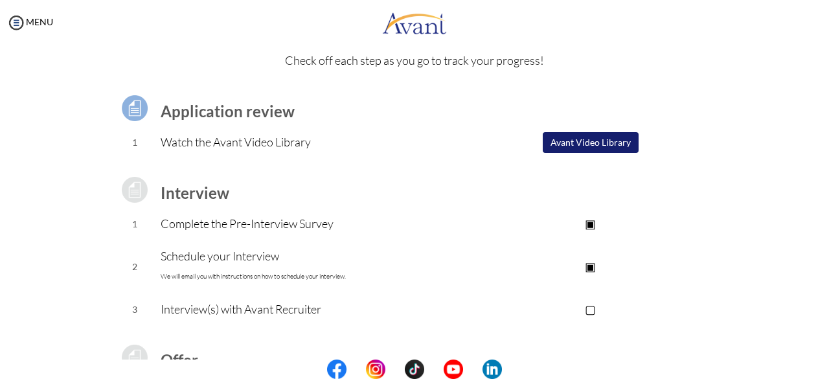
click at [614, 140] on button "Avant Video Library" at bounding box center [591, 142] width 96 height 21
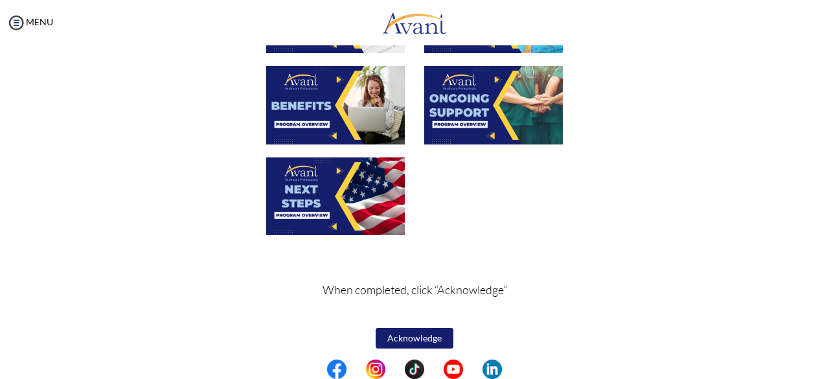
scroll to position [511, 0]
